Goal: Find specific page/section: Find specific page/section

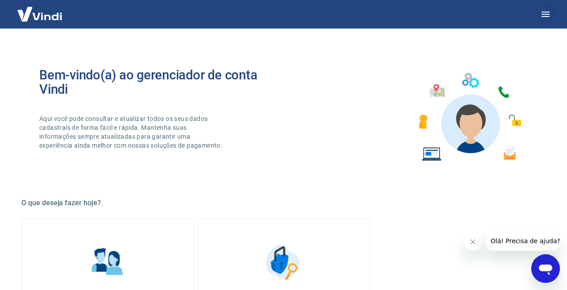
click at [549, 15] on icon "button" at bounding box center [546, 14] width 11 height 11
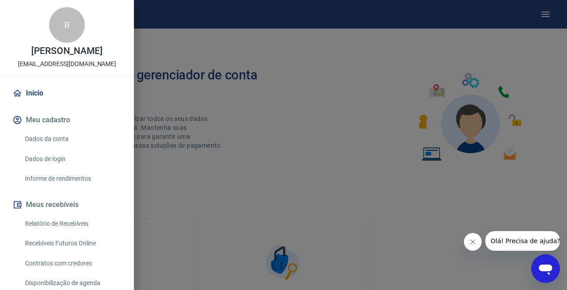
click at [67, 222] on link "Relatório de Recebíveis" at bounding box center [72, 224] width 102 height 18
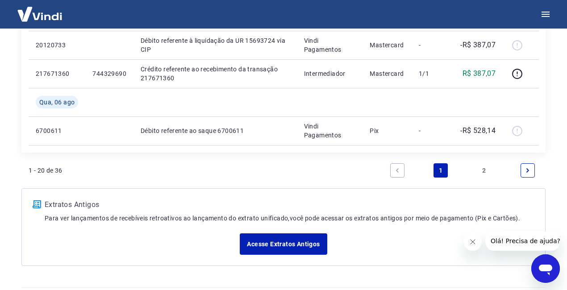
scroll to position [823, 0]
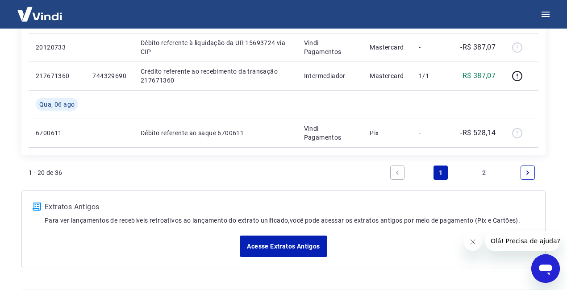
click at [486, 173] on link "2" at bounding box center [485, 173] width 14 height 14
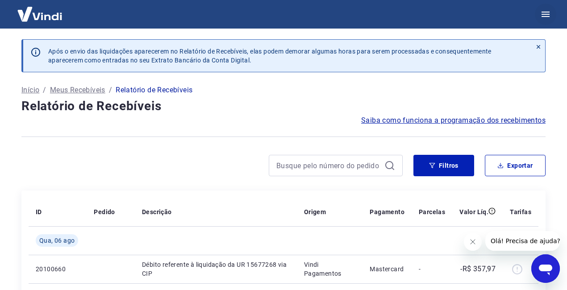
click at [547, 15] on icon "button" at bounding box center [546, 14] width 11 height 11
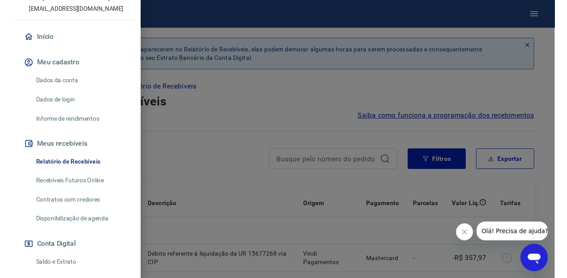
scroll to position [63, 0]
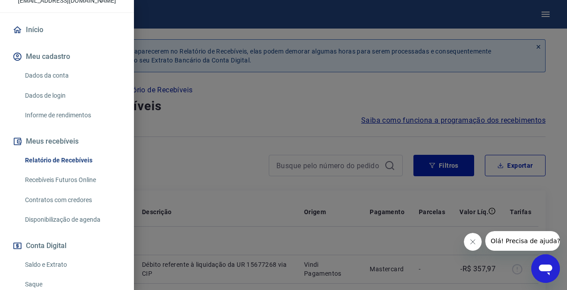
click at [69, 176] on link "Recebíveis Futuros Online" at bounding box center [72, 180] width 102 height 18
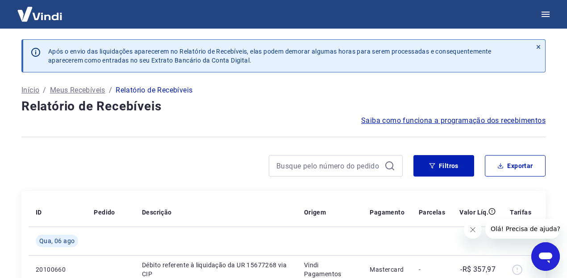
scroll to position [4, 0]
